Goal: Transaction & Acquisition: Purchase product/service

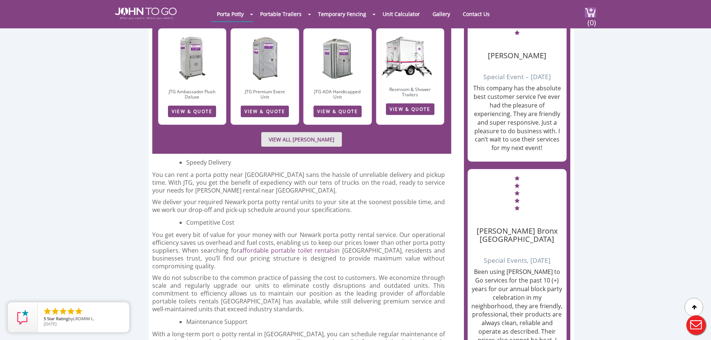
scroll to position [784, 0]
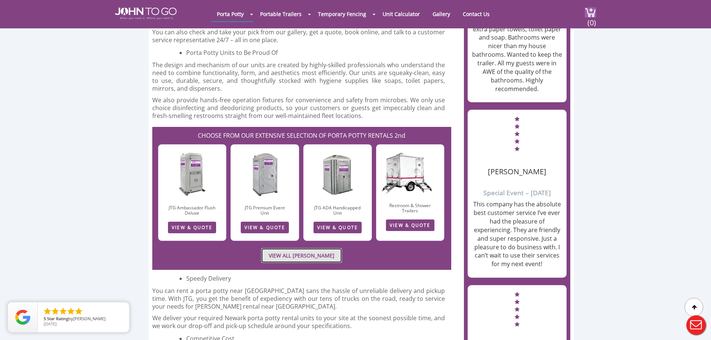
click at [308, 248] on link "VIEW ALL [PERSON_NAME]" at bounding box center [301, 255] width 81 height 15
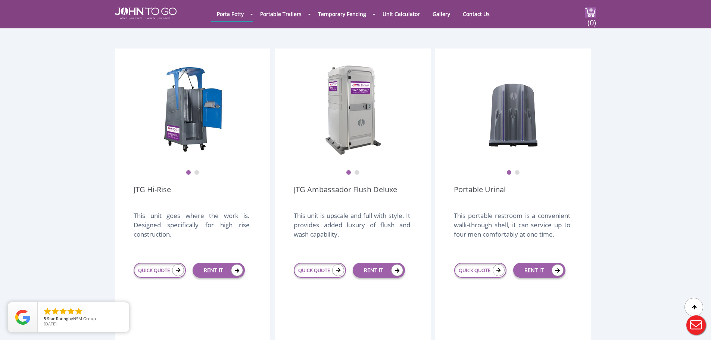
scroll to position [485, 0]
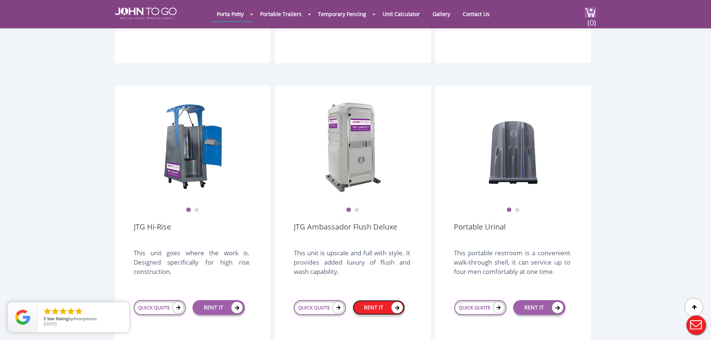
click at [376, 300] on link "RENT IT" at bounding box center [379, 307] width 52 height 15
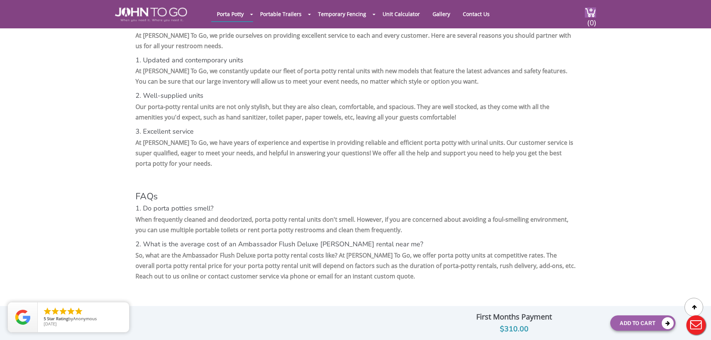
scroll to position [1531, 0]
